Goal: Navigation & Orientation: Understand site structure

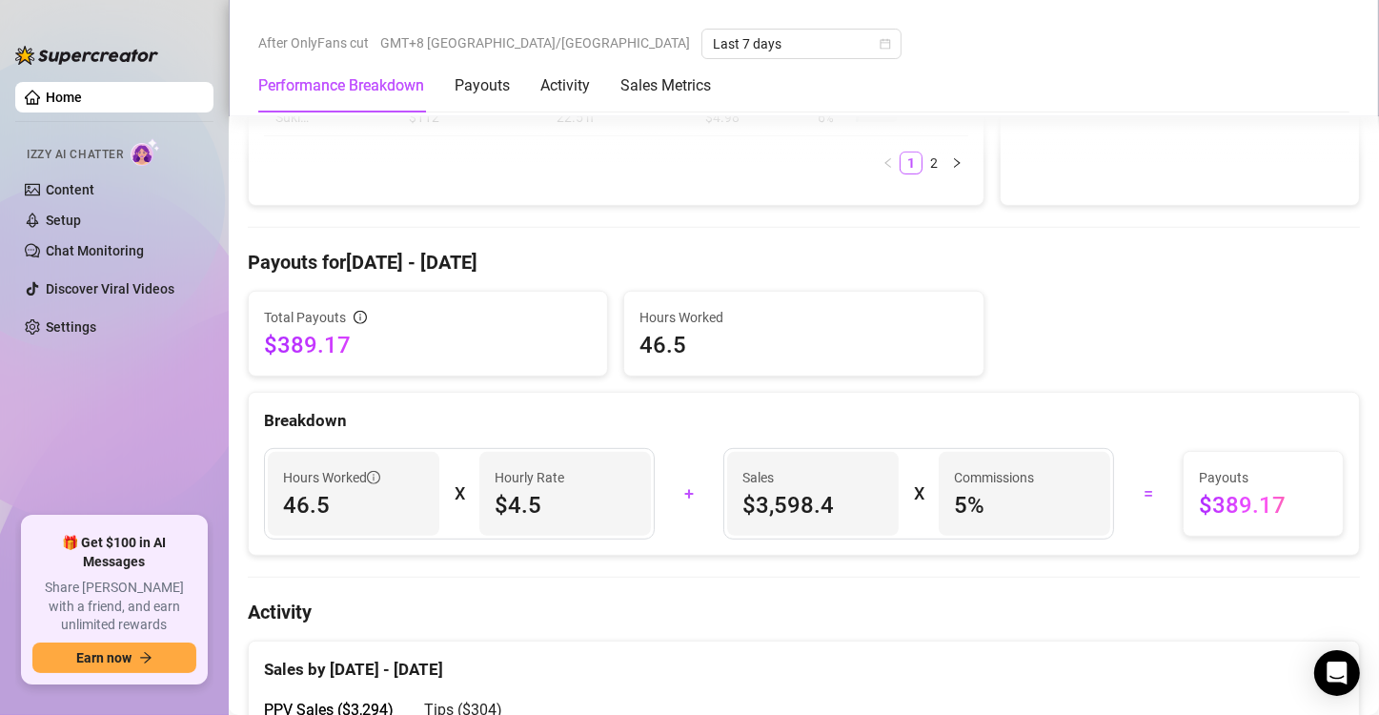
scroll to position [1144, 0]
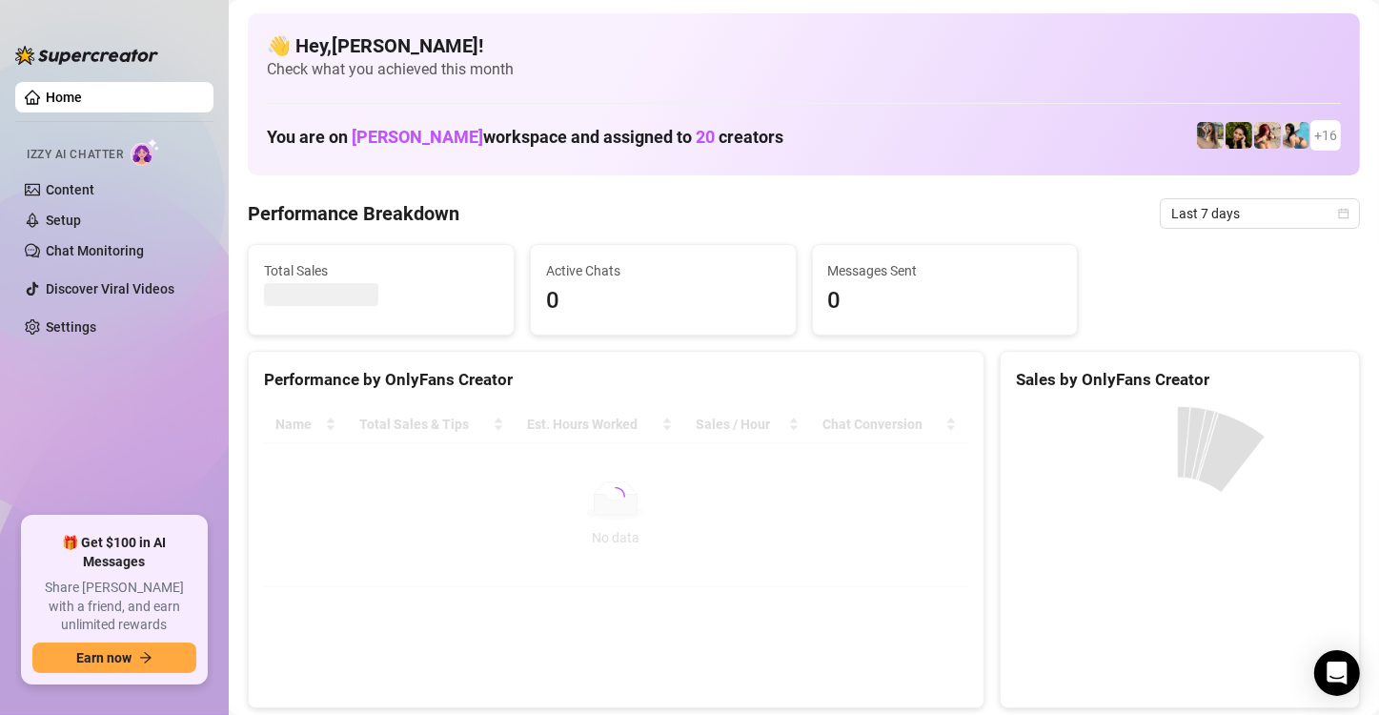
click at [209, 413] on ul "Home Izzy AI Chatter Content Setup Chat Monitoring Discover Viral Videos Settin…" at bounding box center [114, 291] width 198 height 435
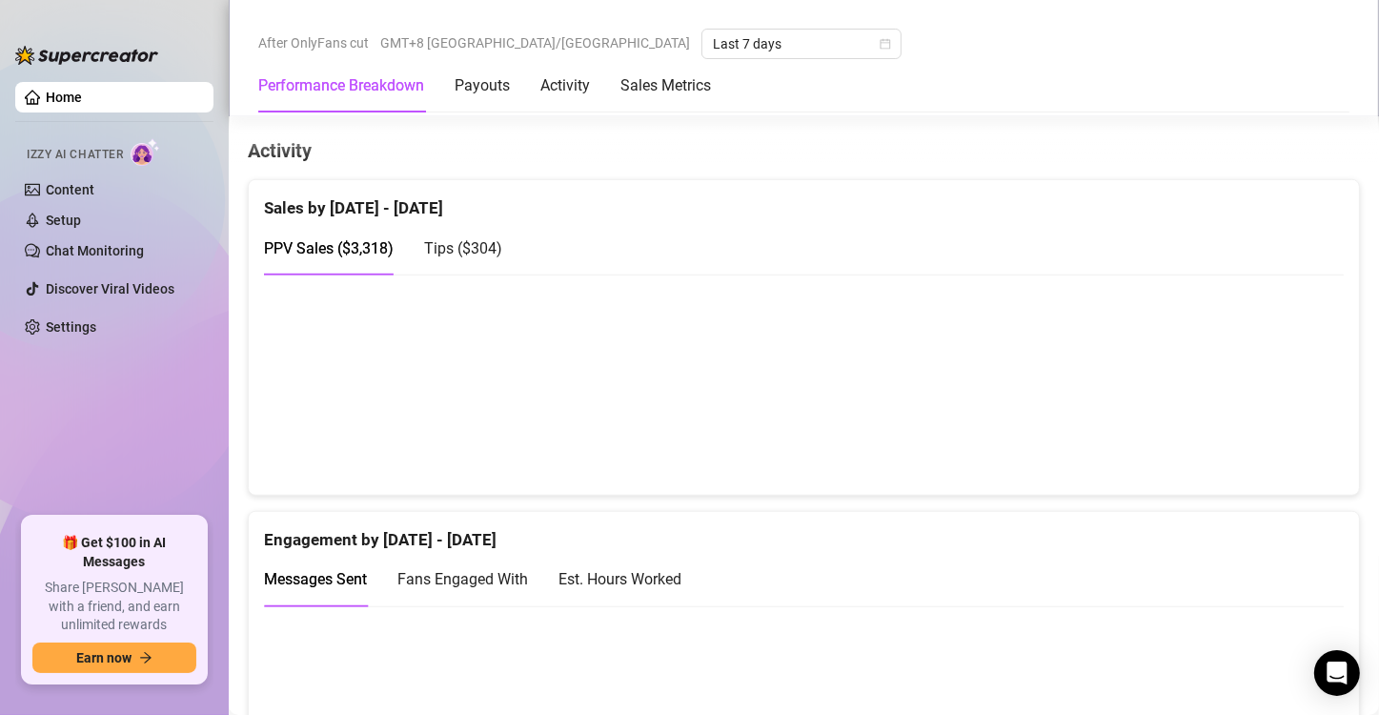
scroll to position [1144, 0]
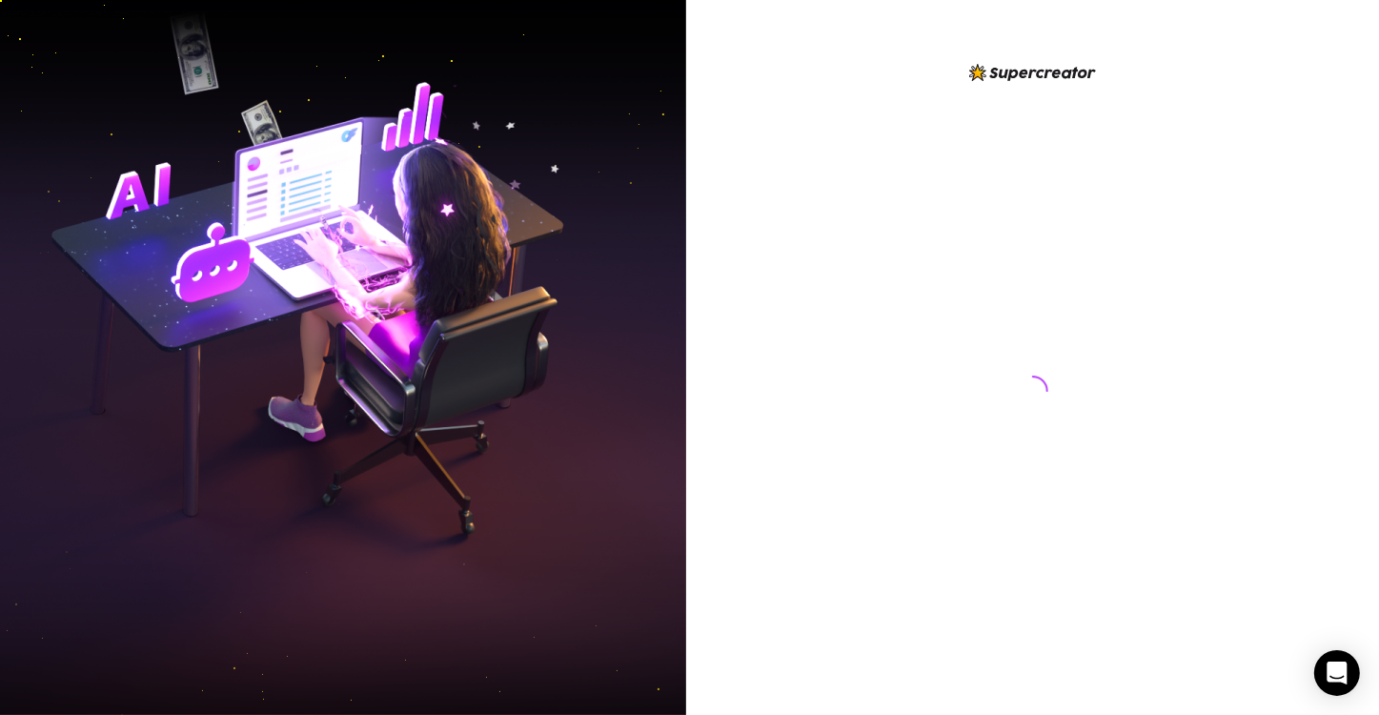
click at [168, 389] on img at bounding box center [343, 358] width 686 height 861
click at [193, 340] on img at bounding box center [343, 358] width 686 height 861
click at [717, 599] on div at bounding box center [1032, 357] width 693 height 715
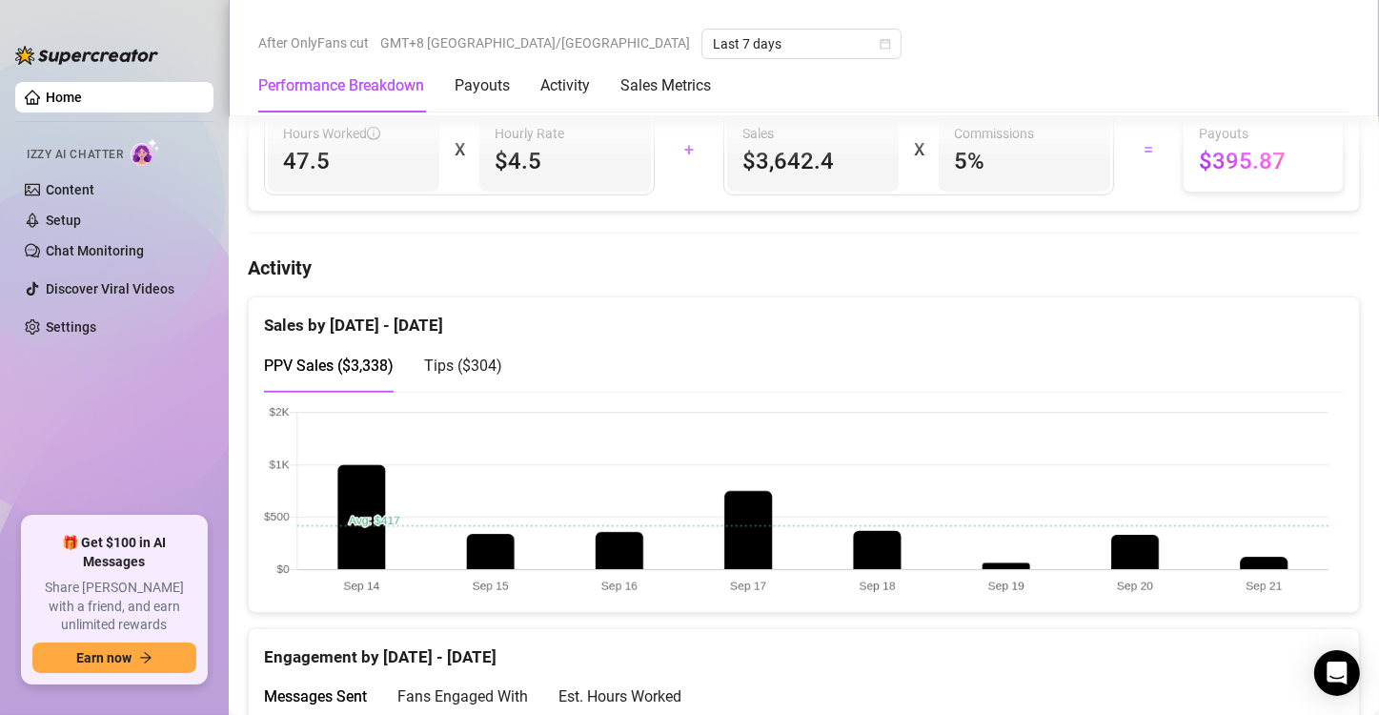
scroll to position [1048, 0]
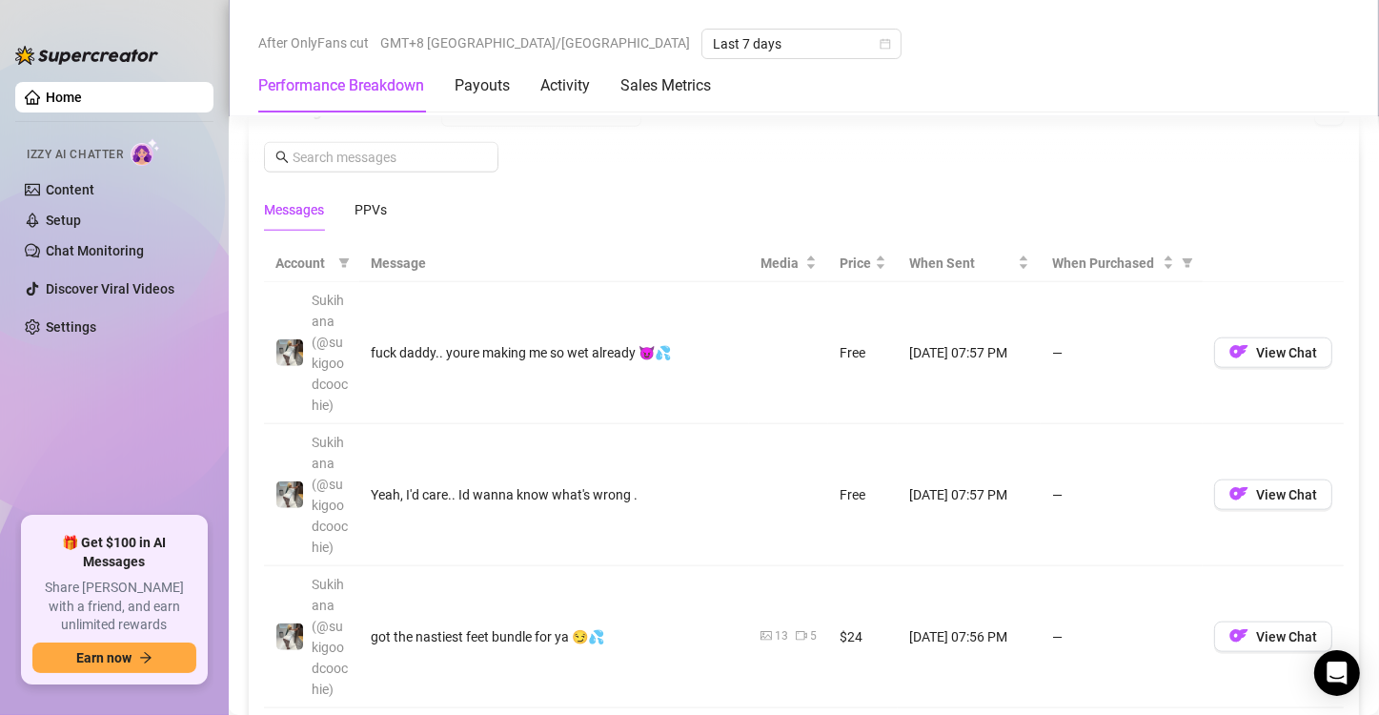
scroll to position [1906, 0]
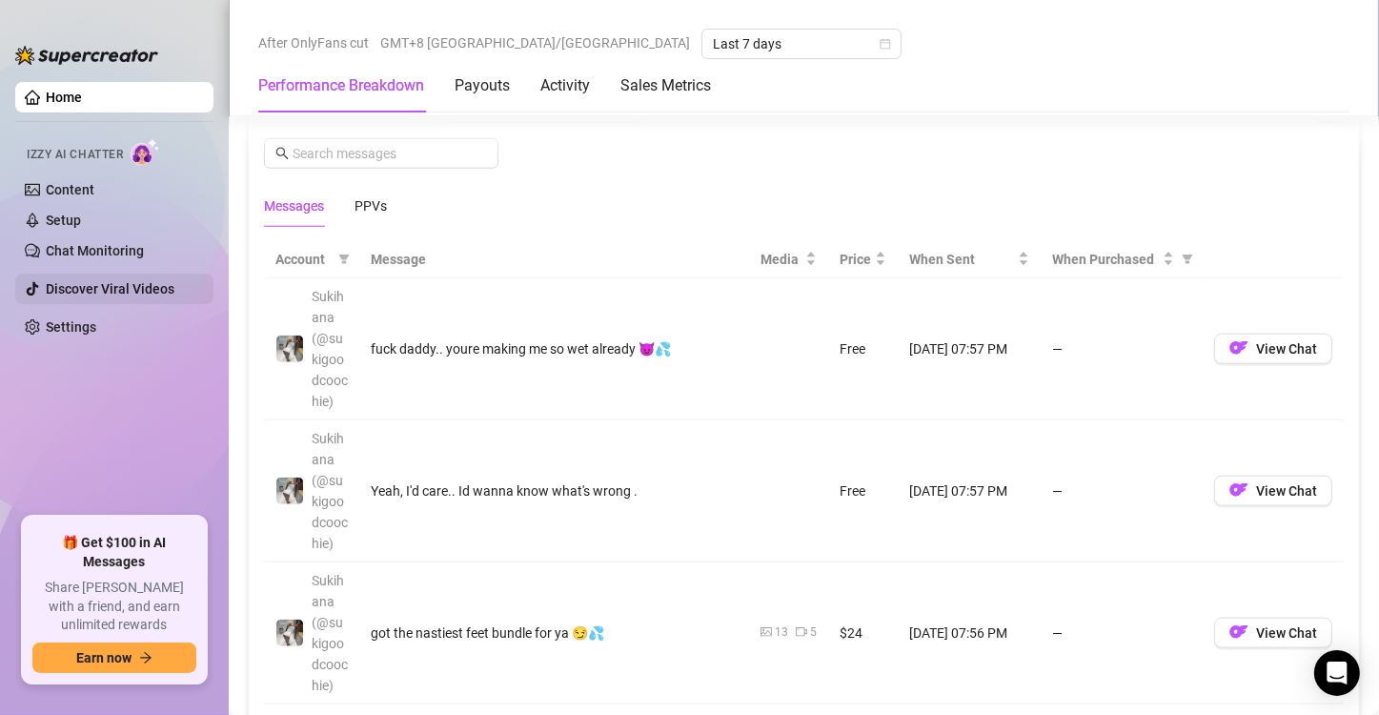
drag, startPoint x: 175, startPoint y: 410, endPoint x: 174, endPoint y: 298, distance: 111.5
click at [175, 410] on ul "Home Izzy AI Chatter Content Setup Chat Monitoring Discover Viral Videos Settin…" at bounding box center [114, 291] width 198 height 435
click at [200, 400] on ul "Home Izzy AI Chatter Content Setup Chat Monitoring Discover Viral Videos Settin…" at bounding box center [114, 291] width 198 height 435
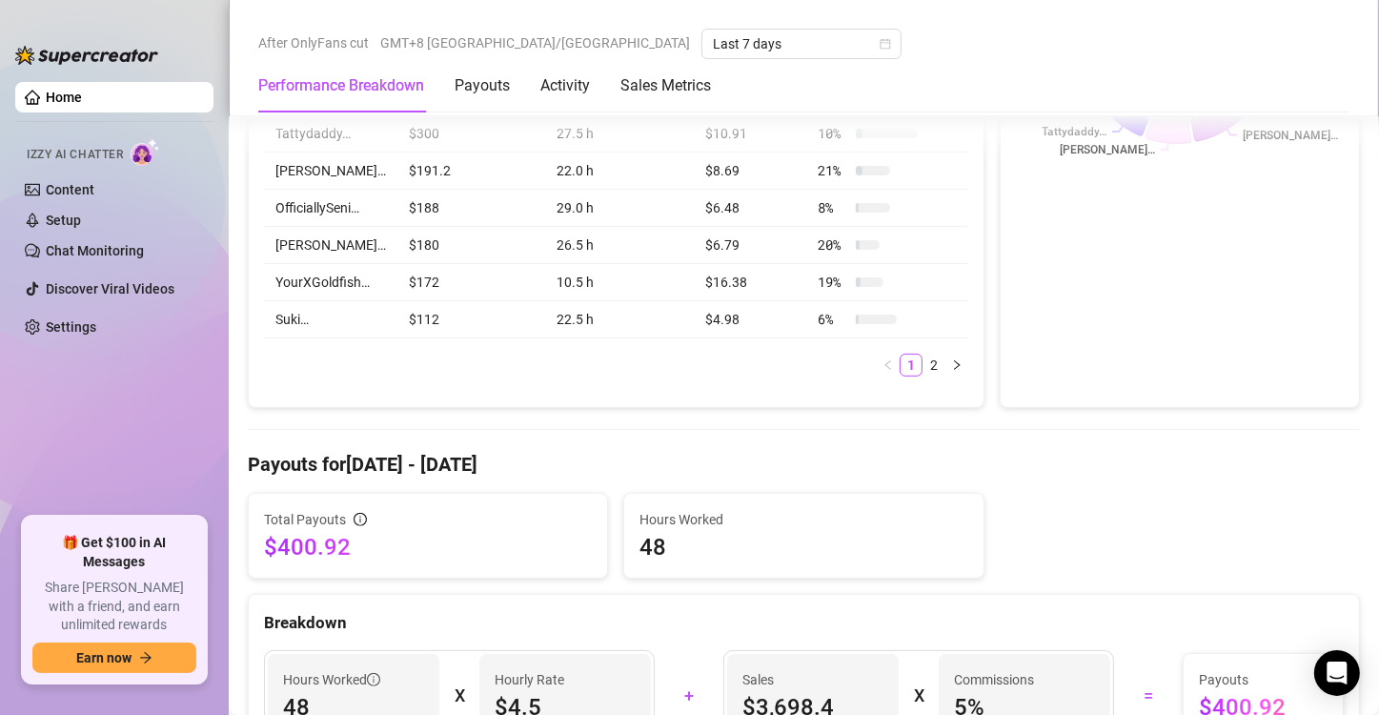
scroll to position [95, 0]
